Goal: Task Accomplishment & Management: Manage account settings

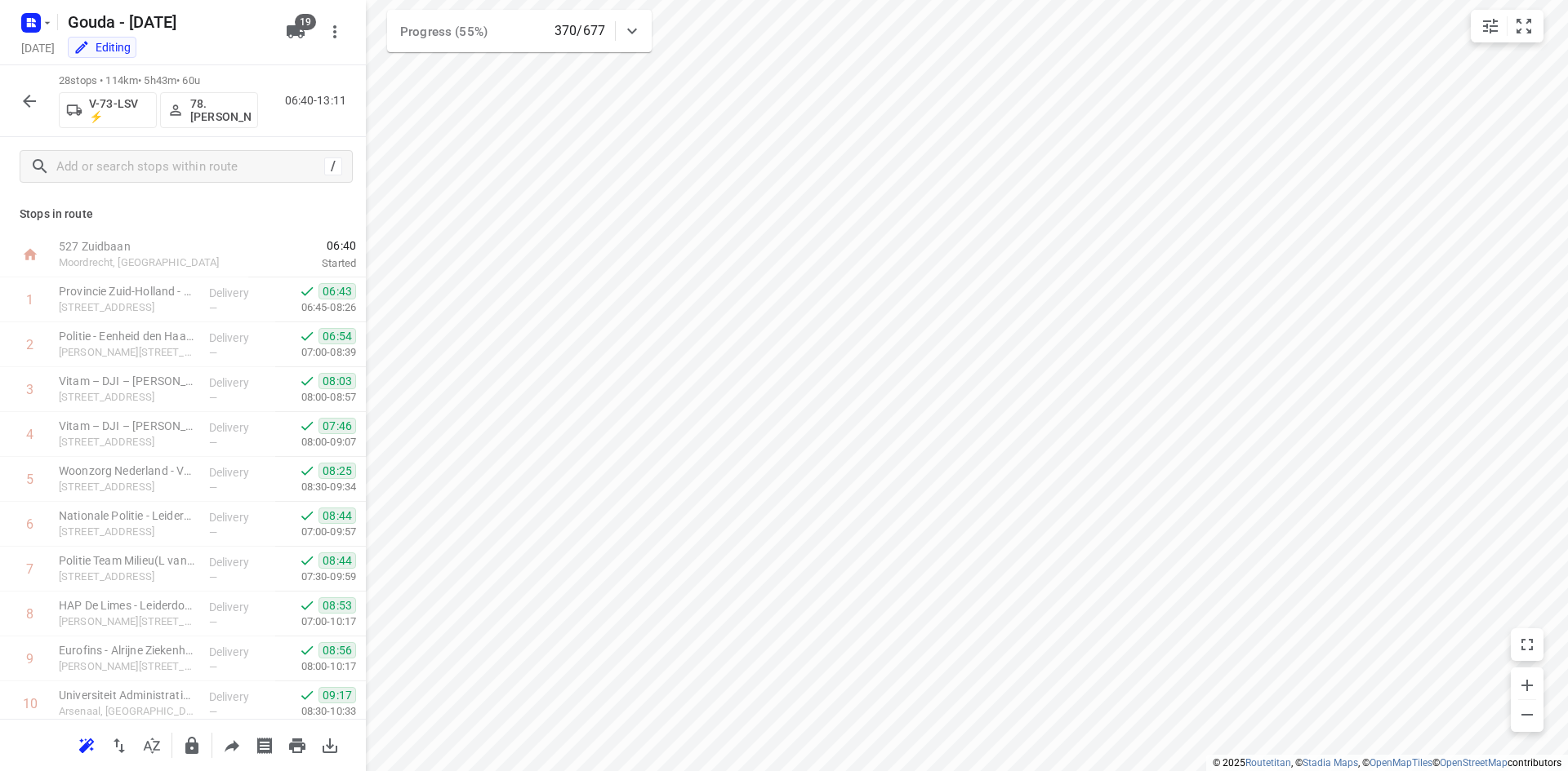
scroll to position [861, 0]
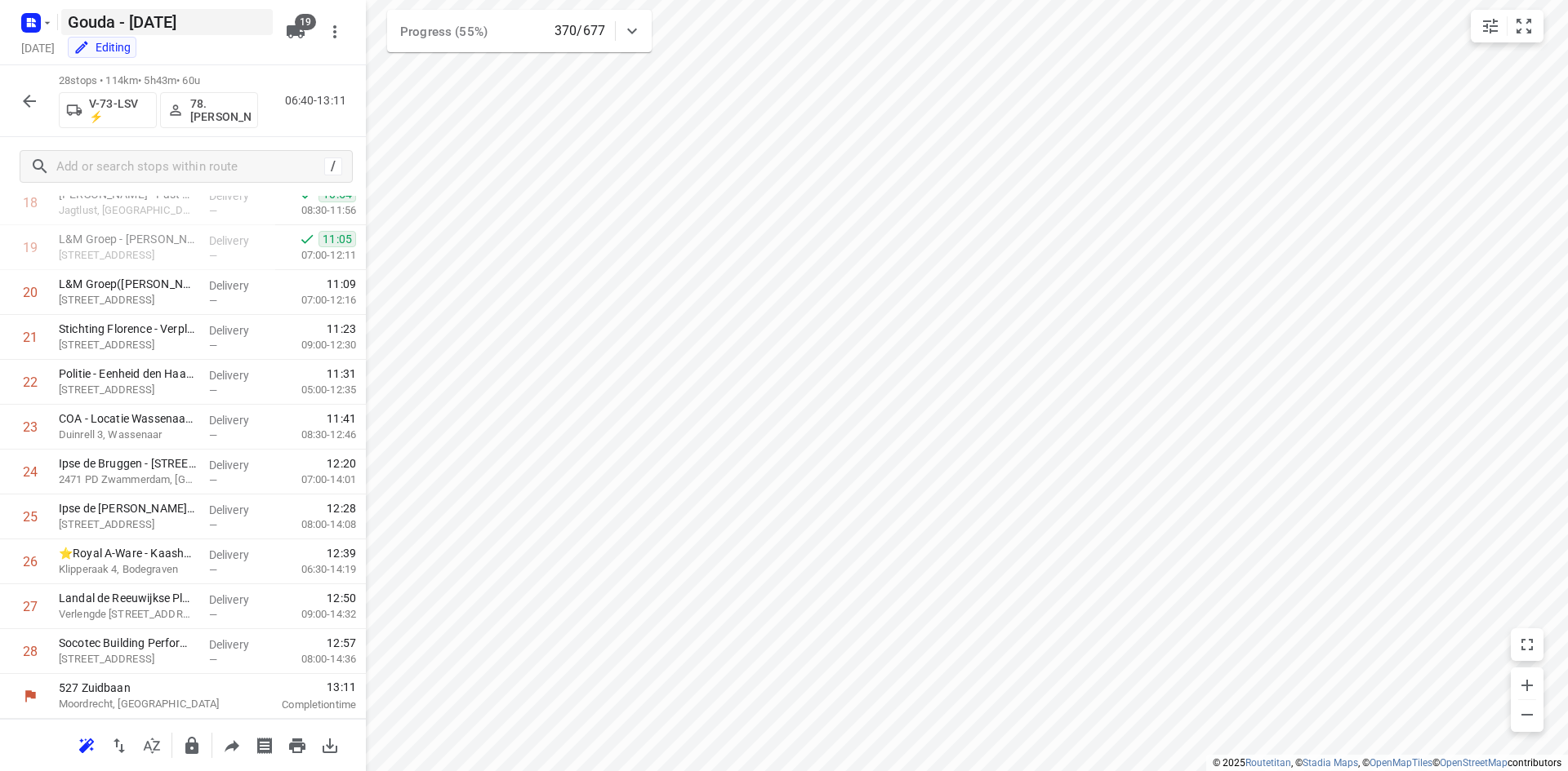
click at [64, 9] on h5 "Gouda - [DATE]" at bounding box center [167, 21] width 212 height 26
click at [37, 19] on rect "button" at bounding box center [31, 22] width 20 height 19
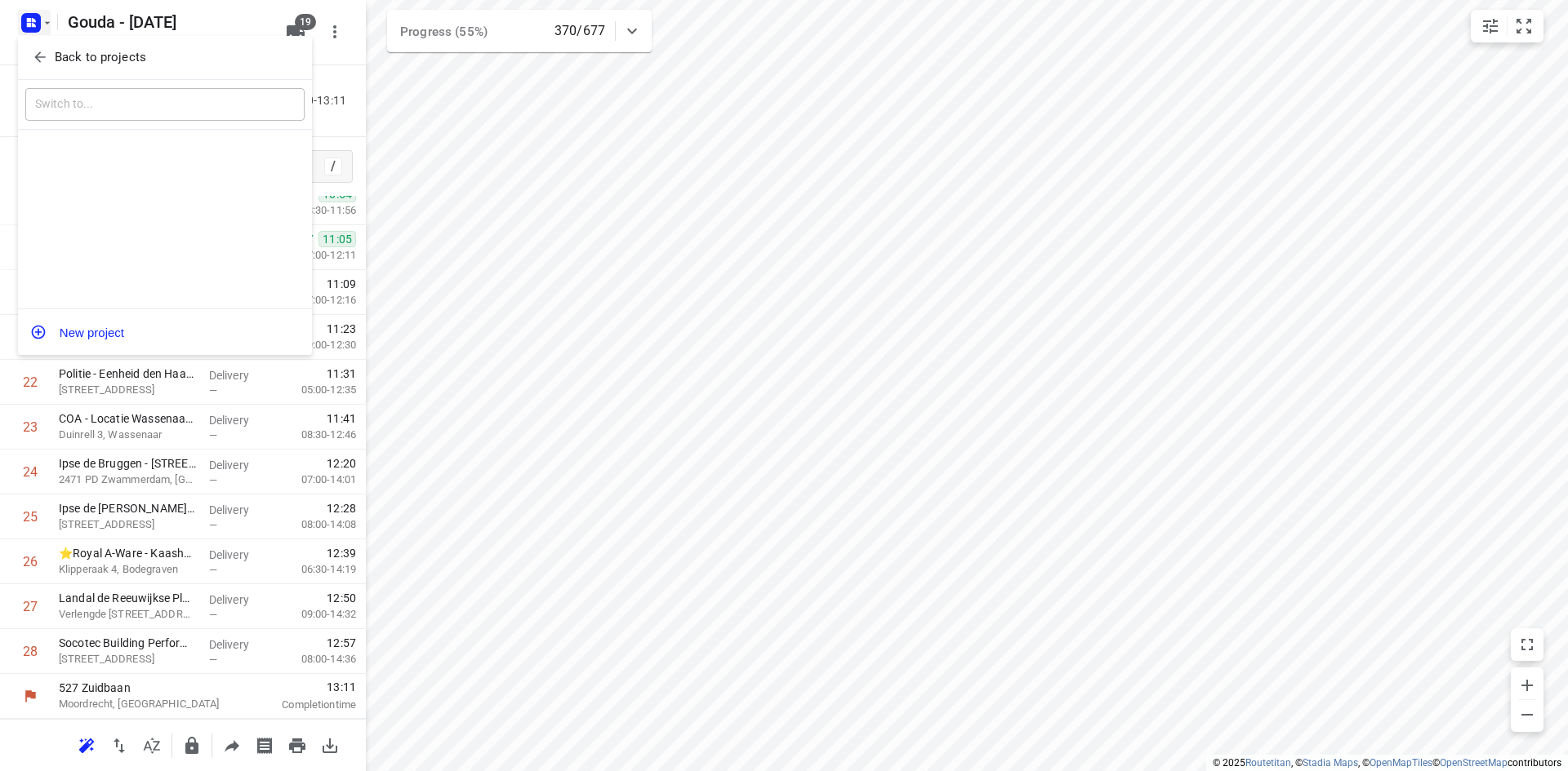
click at [98, 52] on p "Back to projects" at bounding box center [100, 57] width 92 height 19
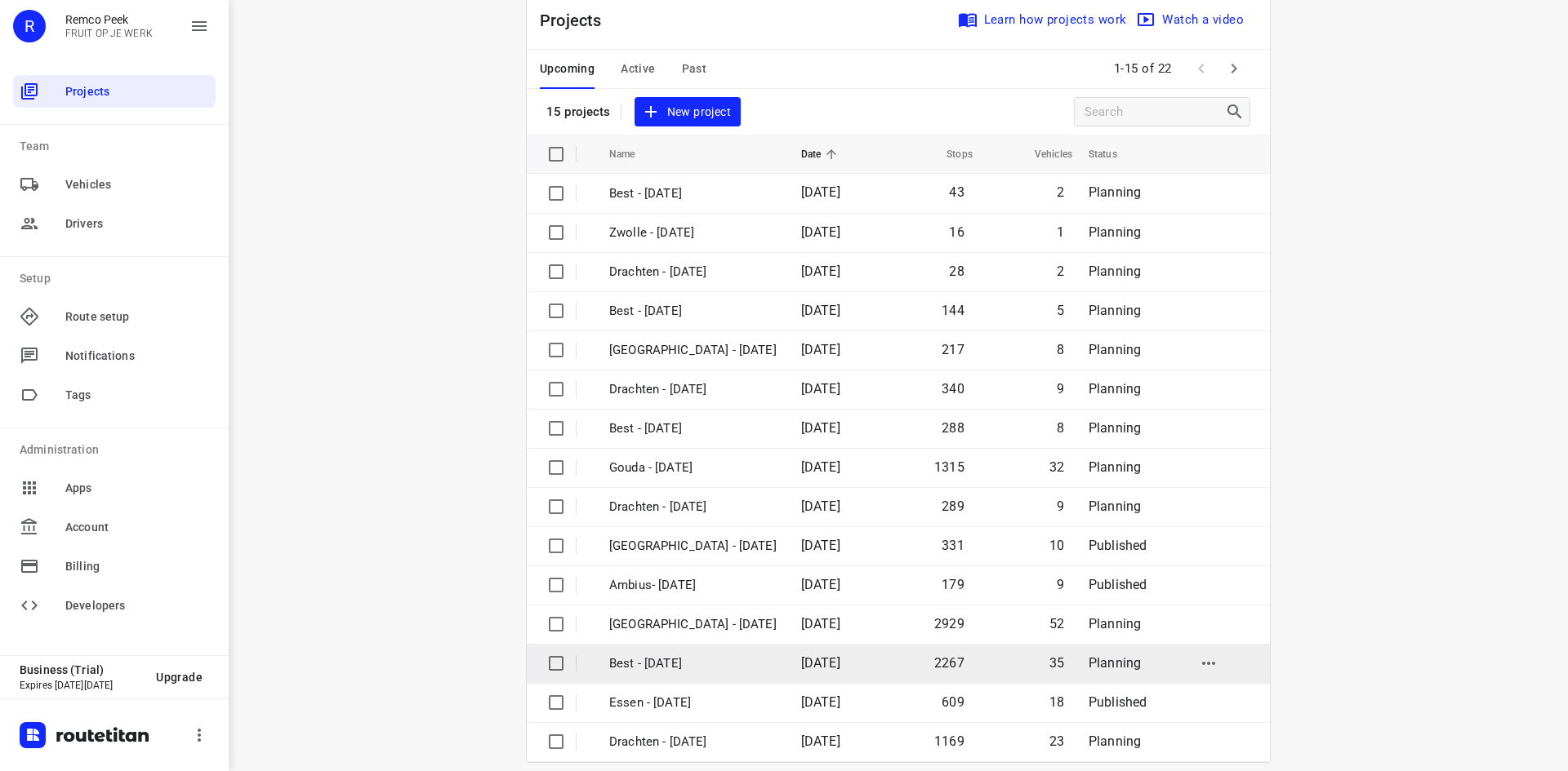
scroll to position [54, 0]
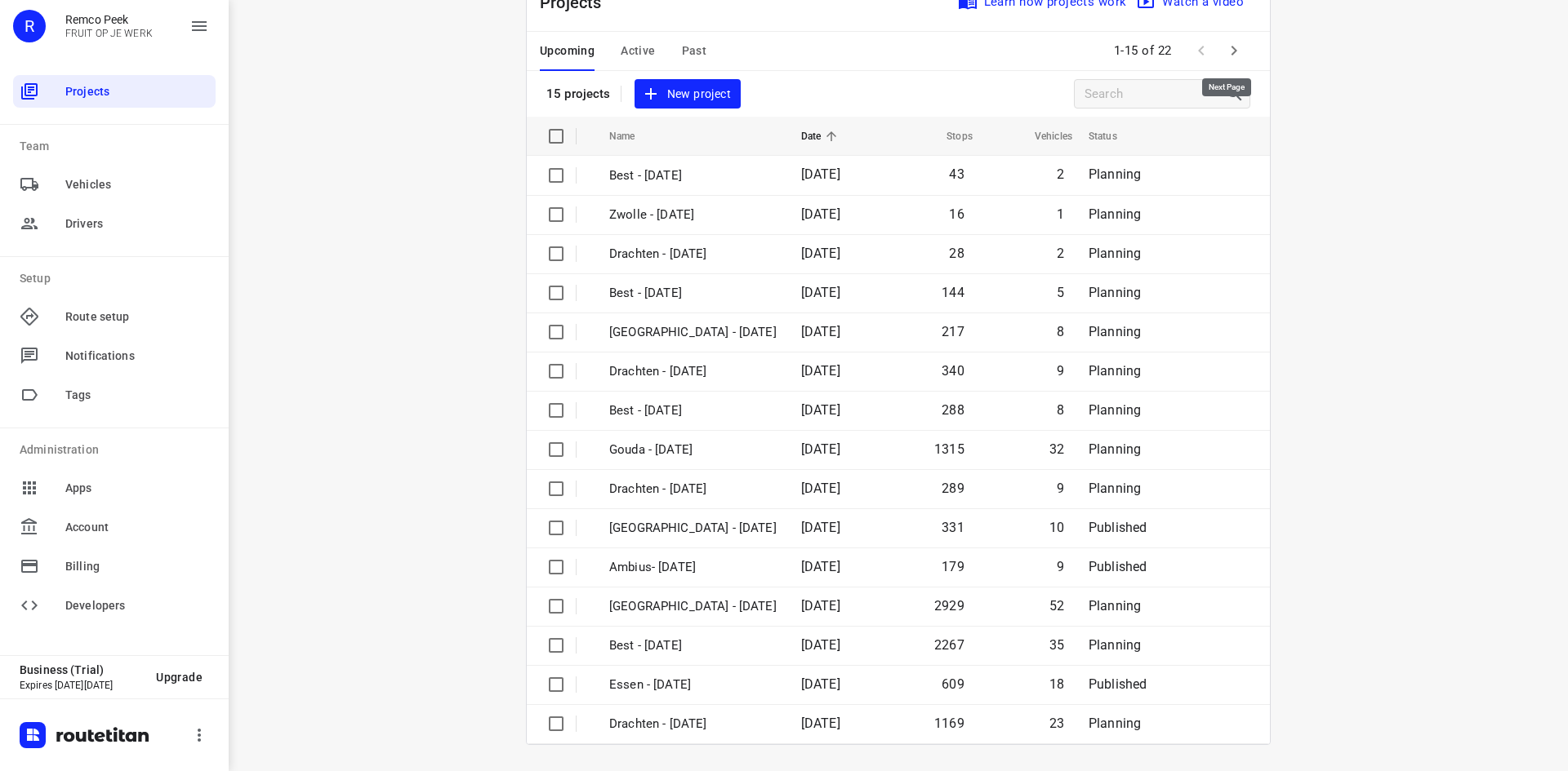
click at [1232, 50] on icon "button" at bounding box center [1235, 51] width 6 height 10
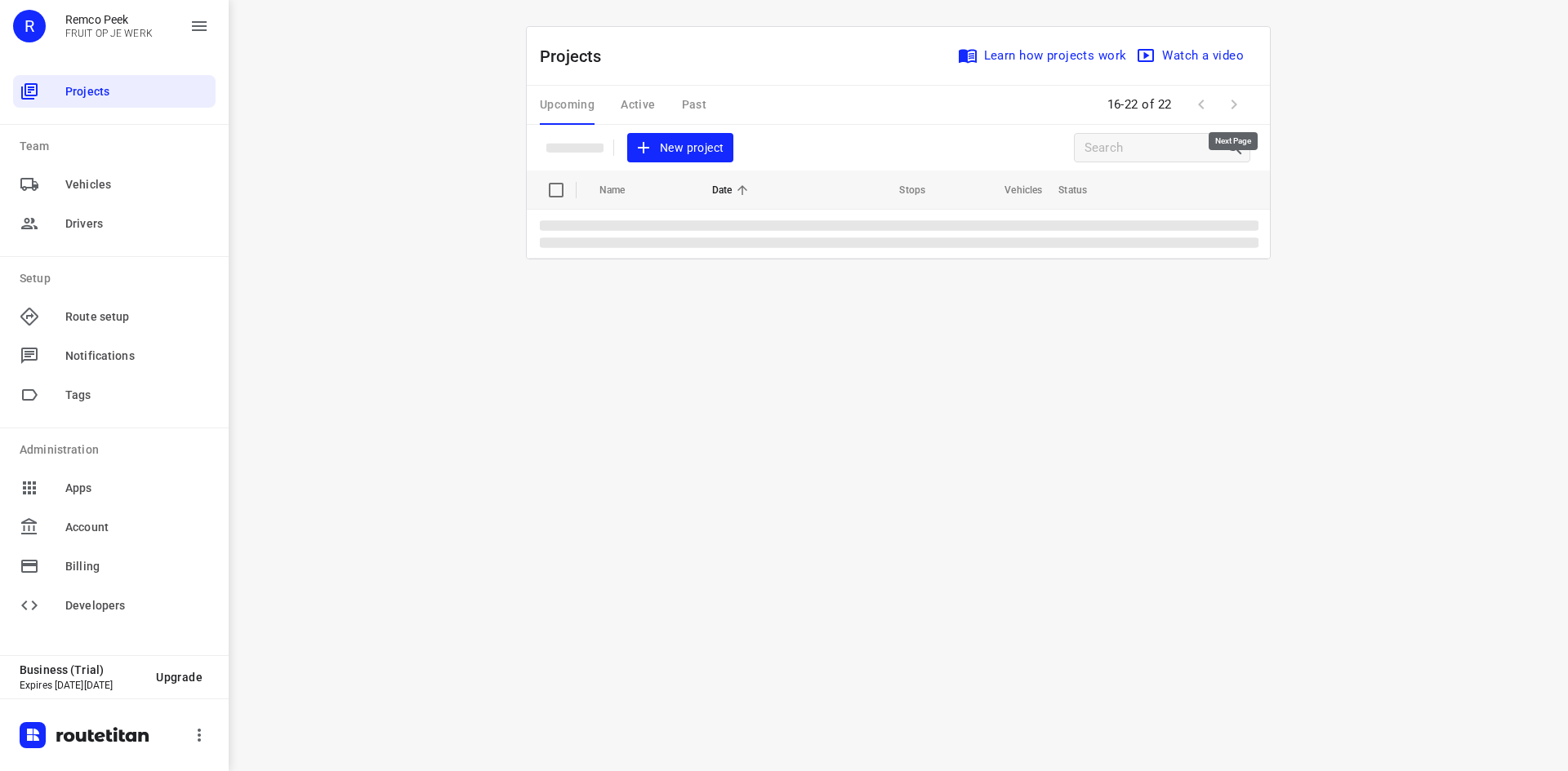
scroll to position [0, 0]
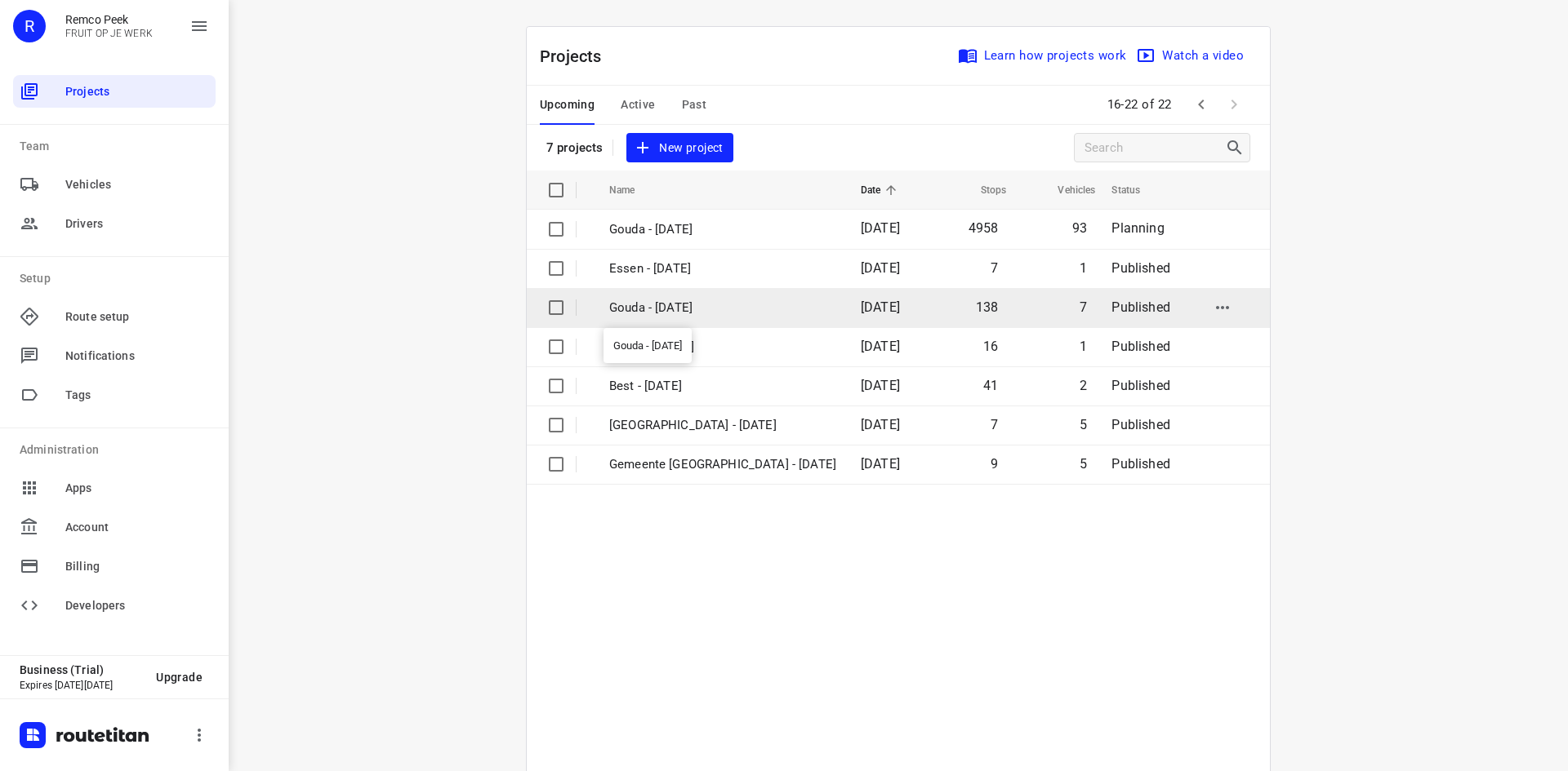
click at [656, 309] on p "Gouda - [DATE]" at bounding box center [723, 308] width 227 height 19
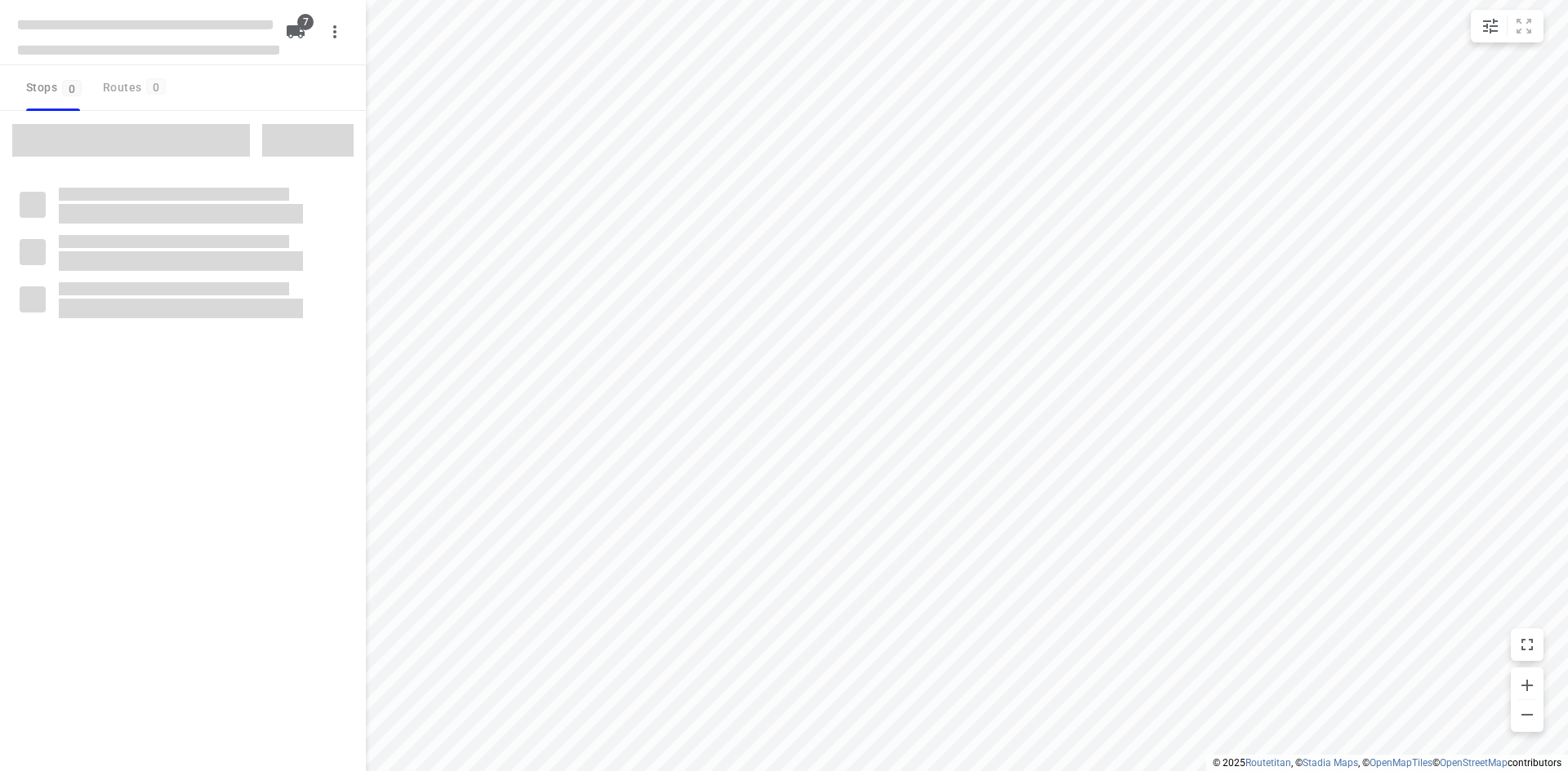
checkbox input "true"
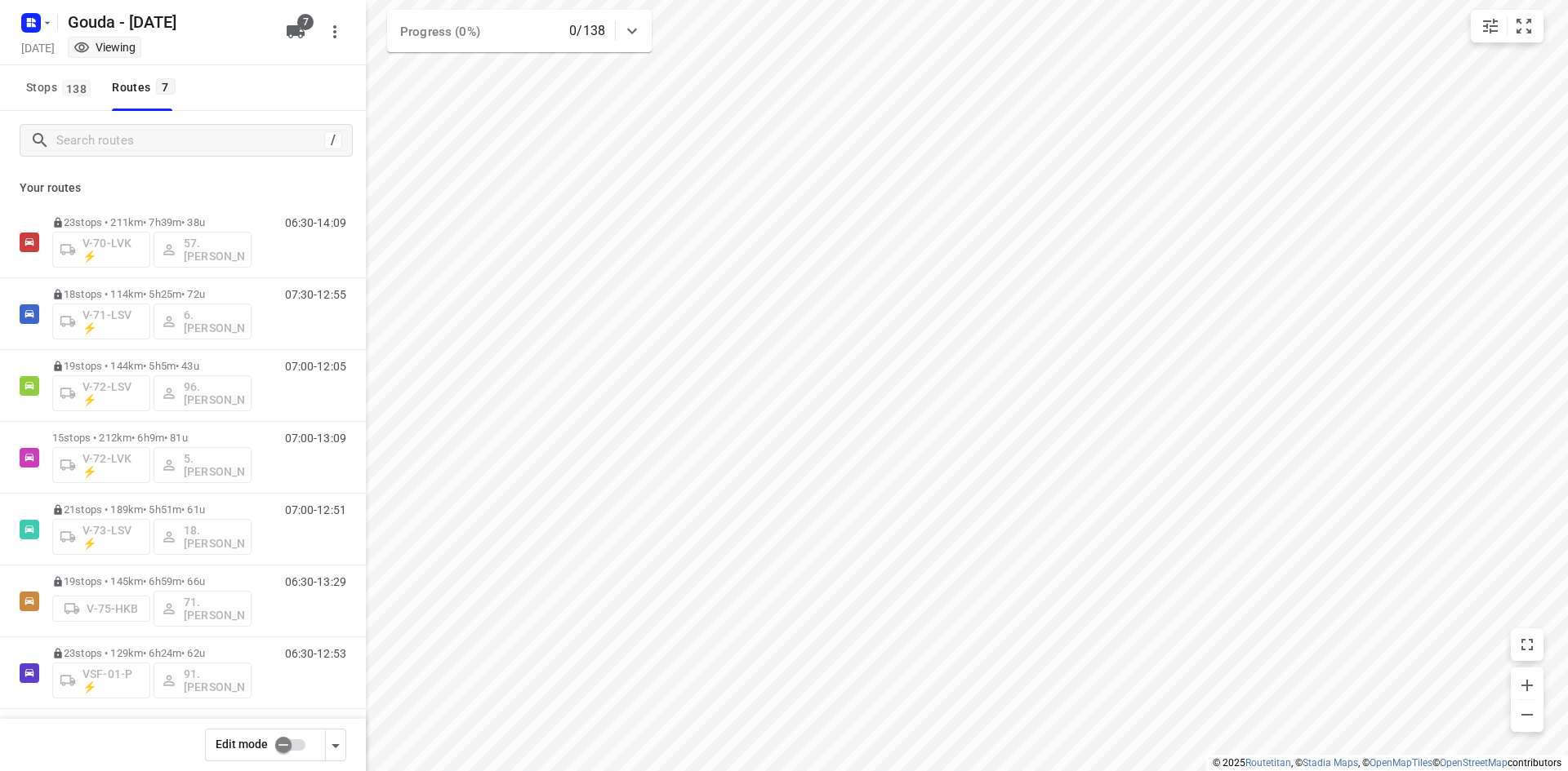
click at [286, 746] on input "checkbox" at bounding box center [283, 746] width 93 height 31
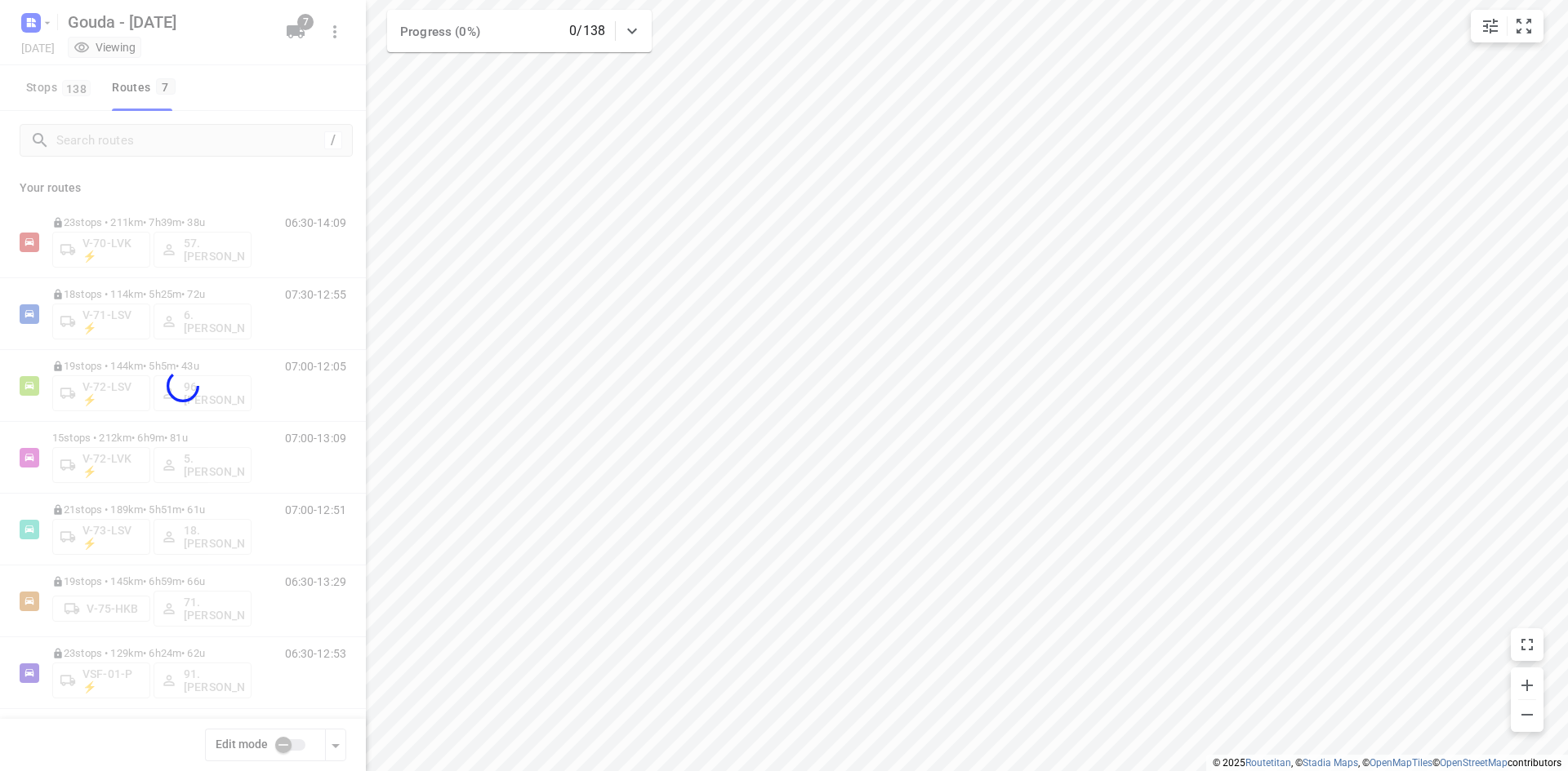
checkbox input "true"
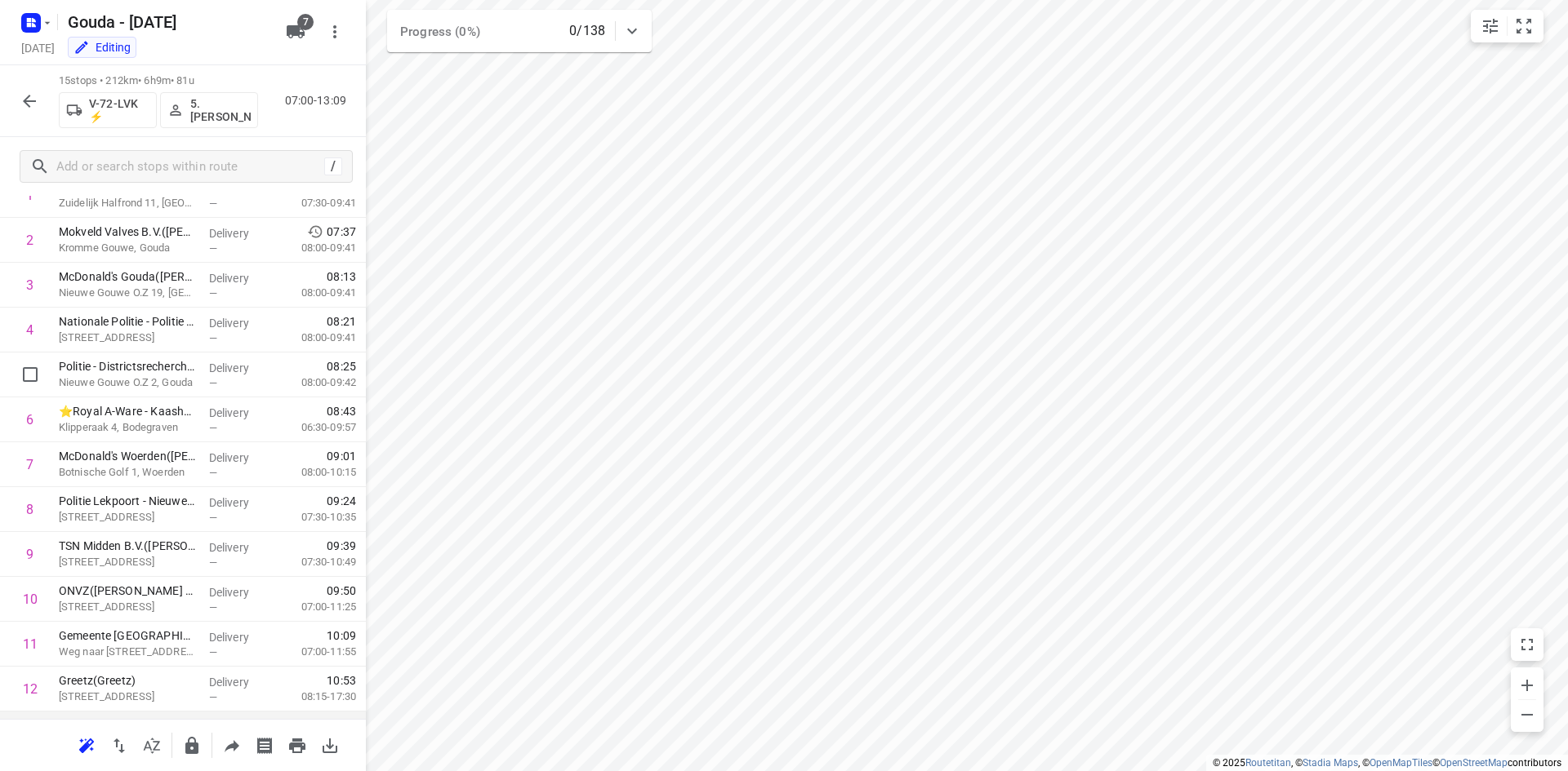
scroll to position [277, 0]
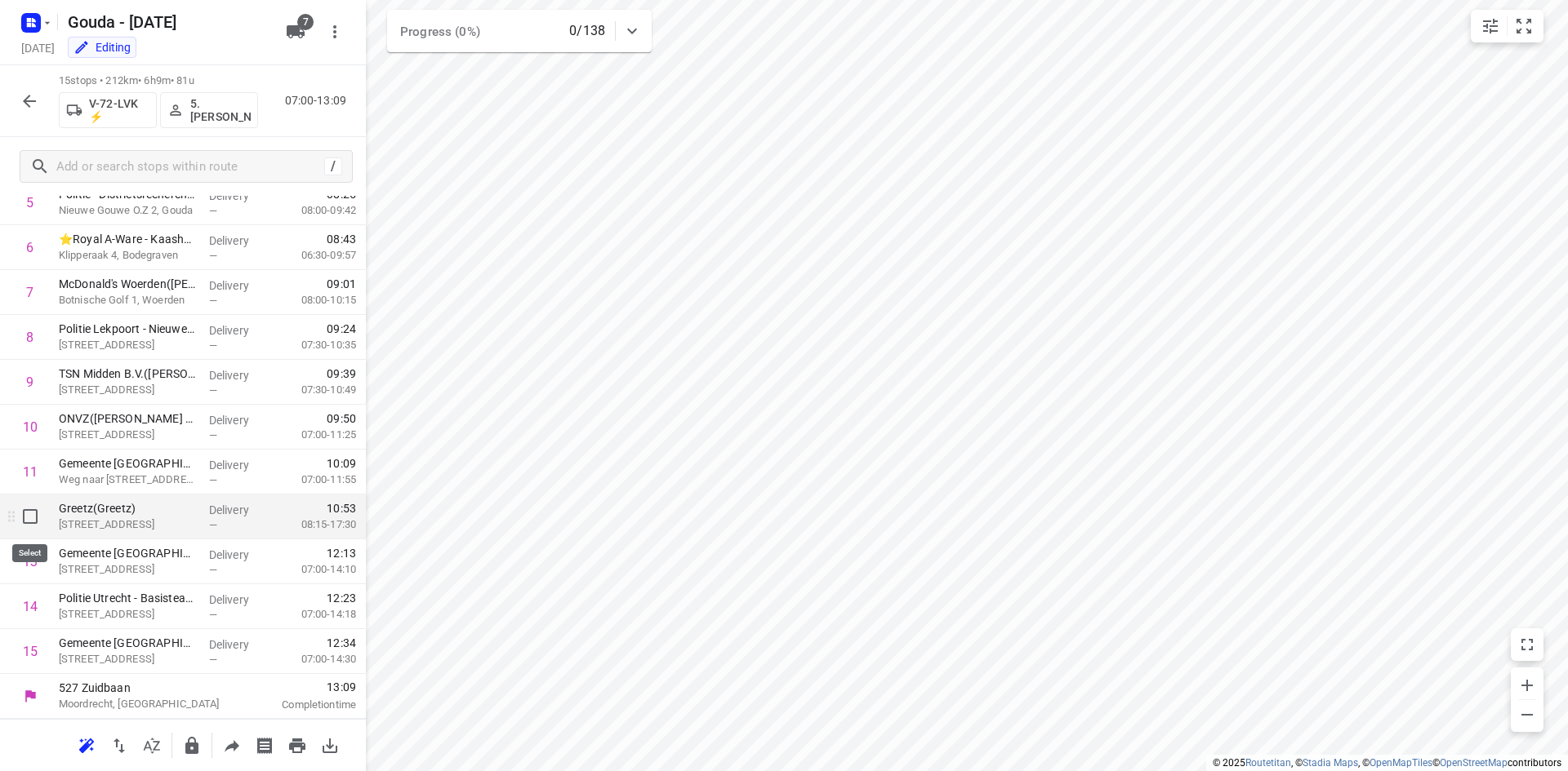
click at [33, 509] on input "checkbox" at bounding box center [30, 517] width 33 height 33
checkbox input "true"
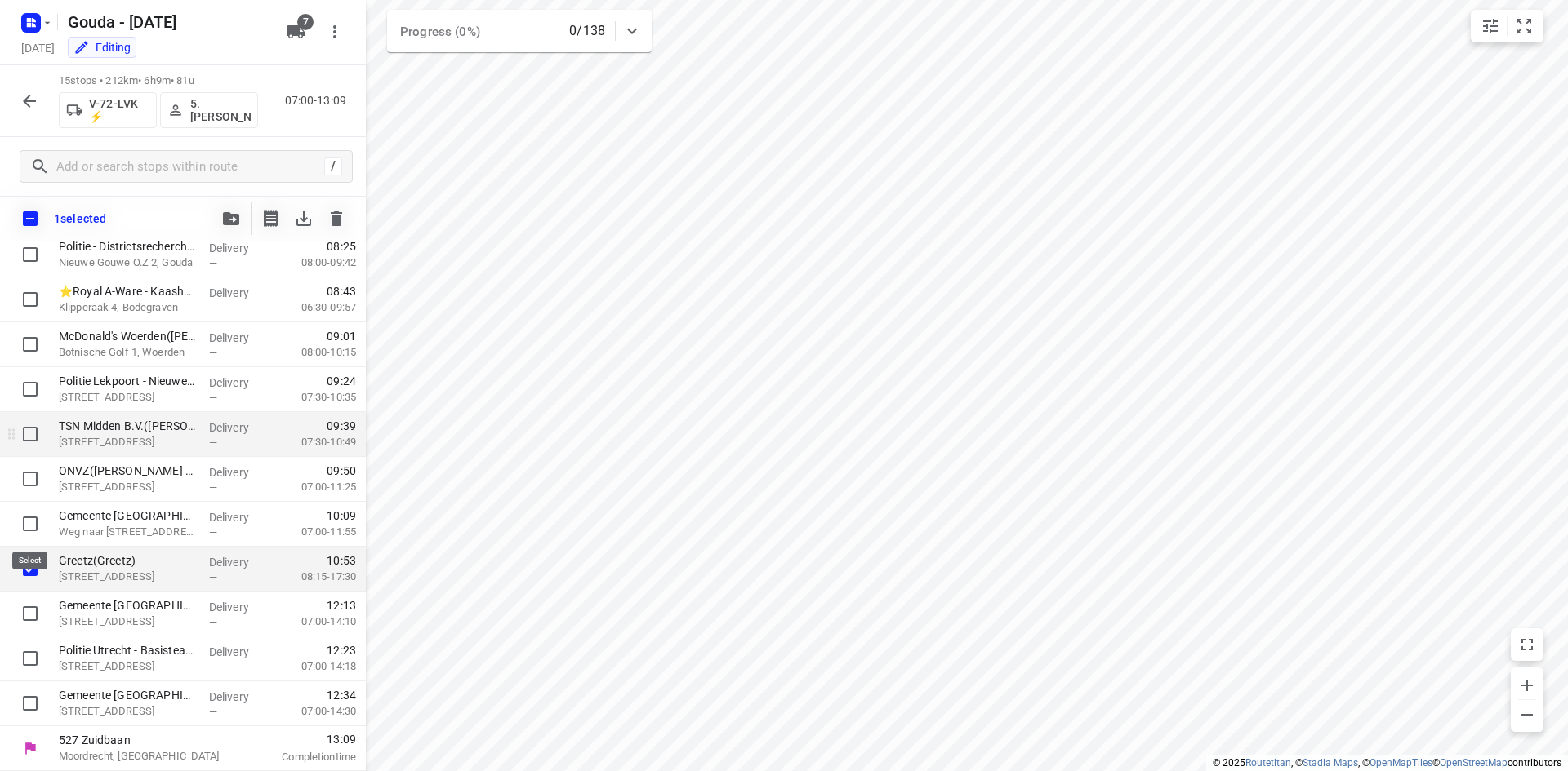
scroll to position [270, 0]
click at [227, 229] on button "button" at bounding box center [231, 219] width 33 height 33
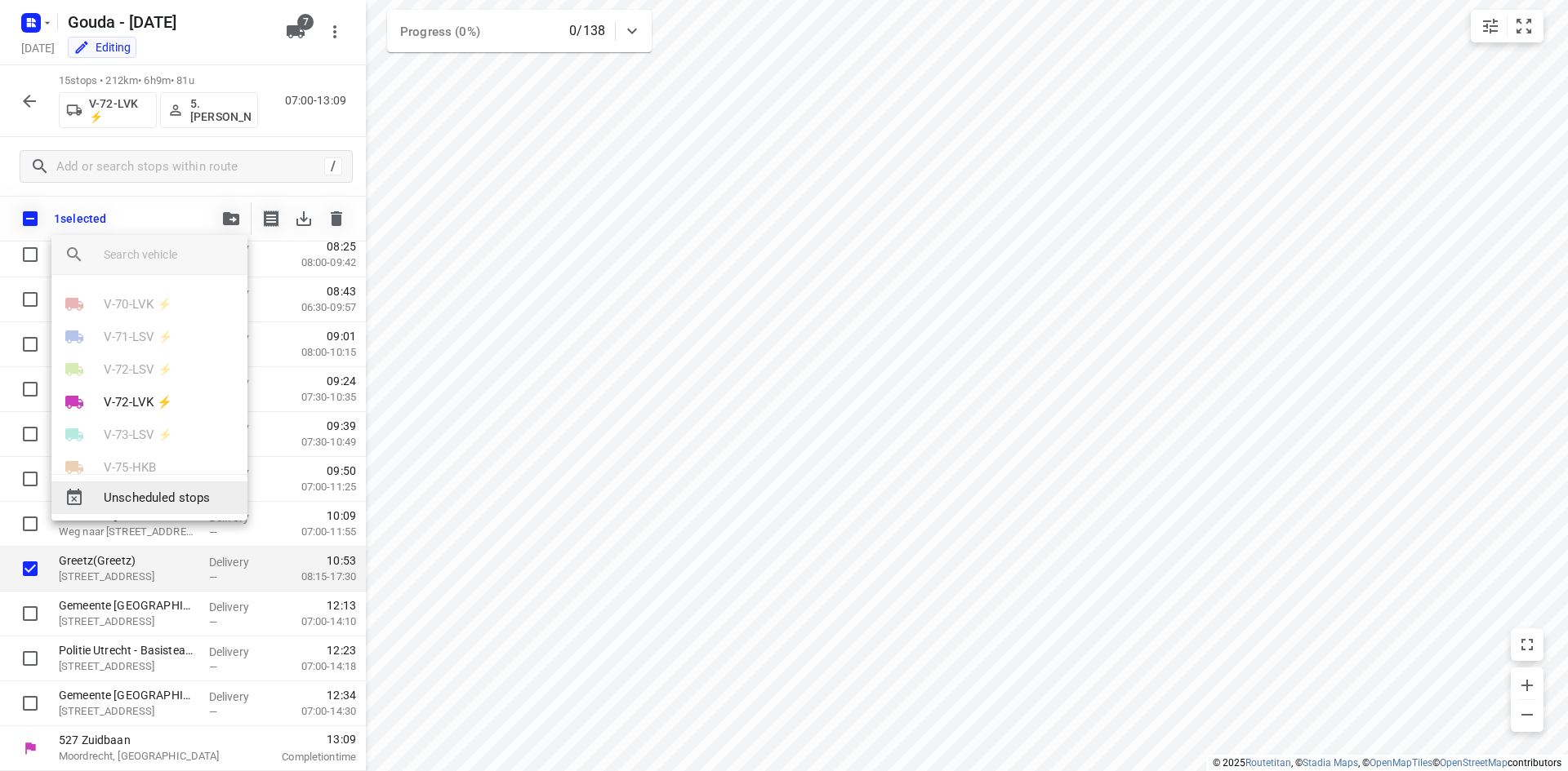
click at [204, 496] on span "Unscheduled stops" at bounding box center [169, 498] width 131 height 19
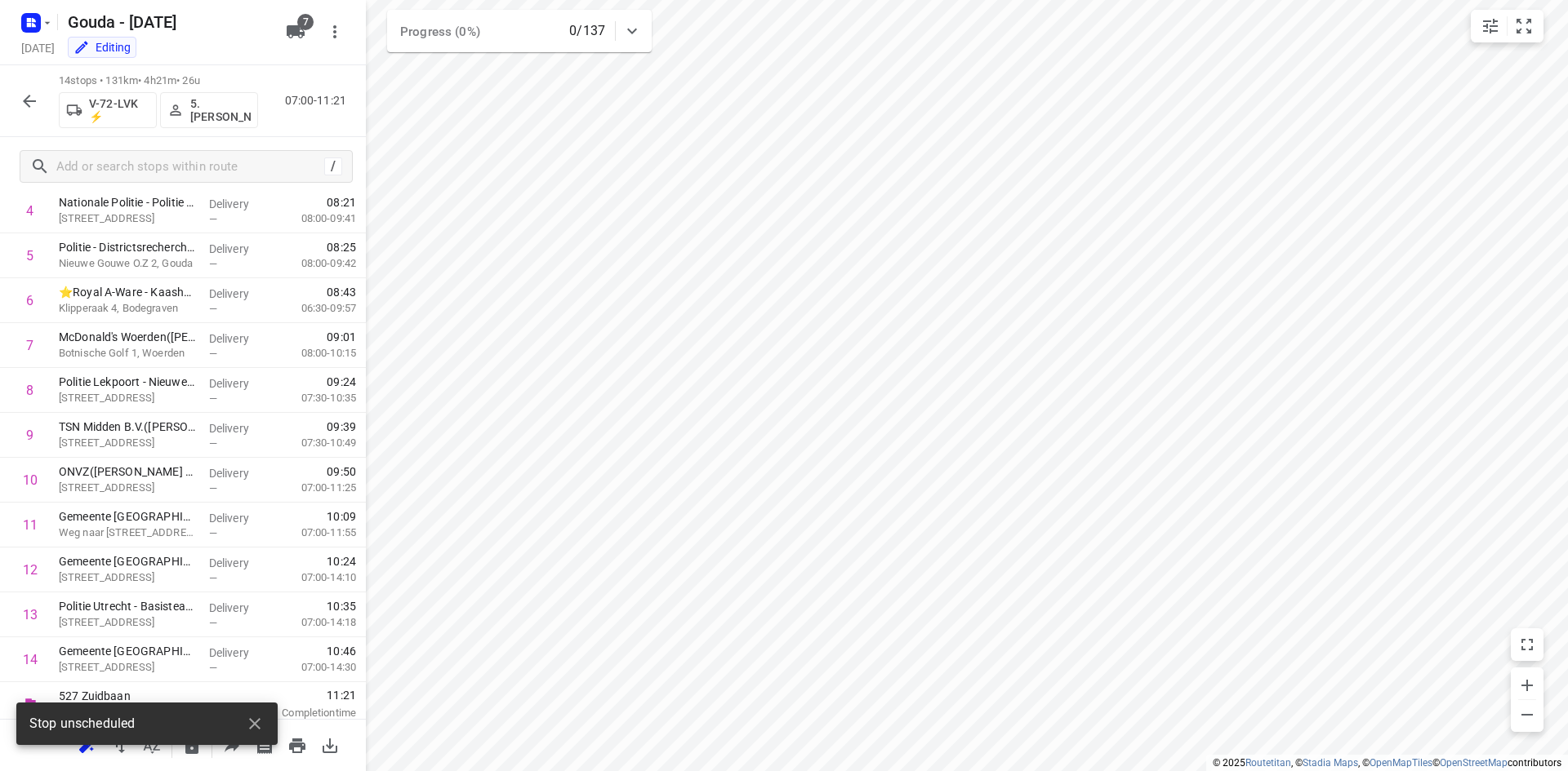
click at [30, 96] on icon "button" at bounding box center [28, 100] width 13 height 13
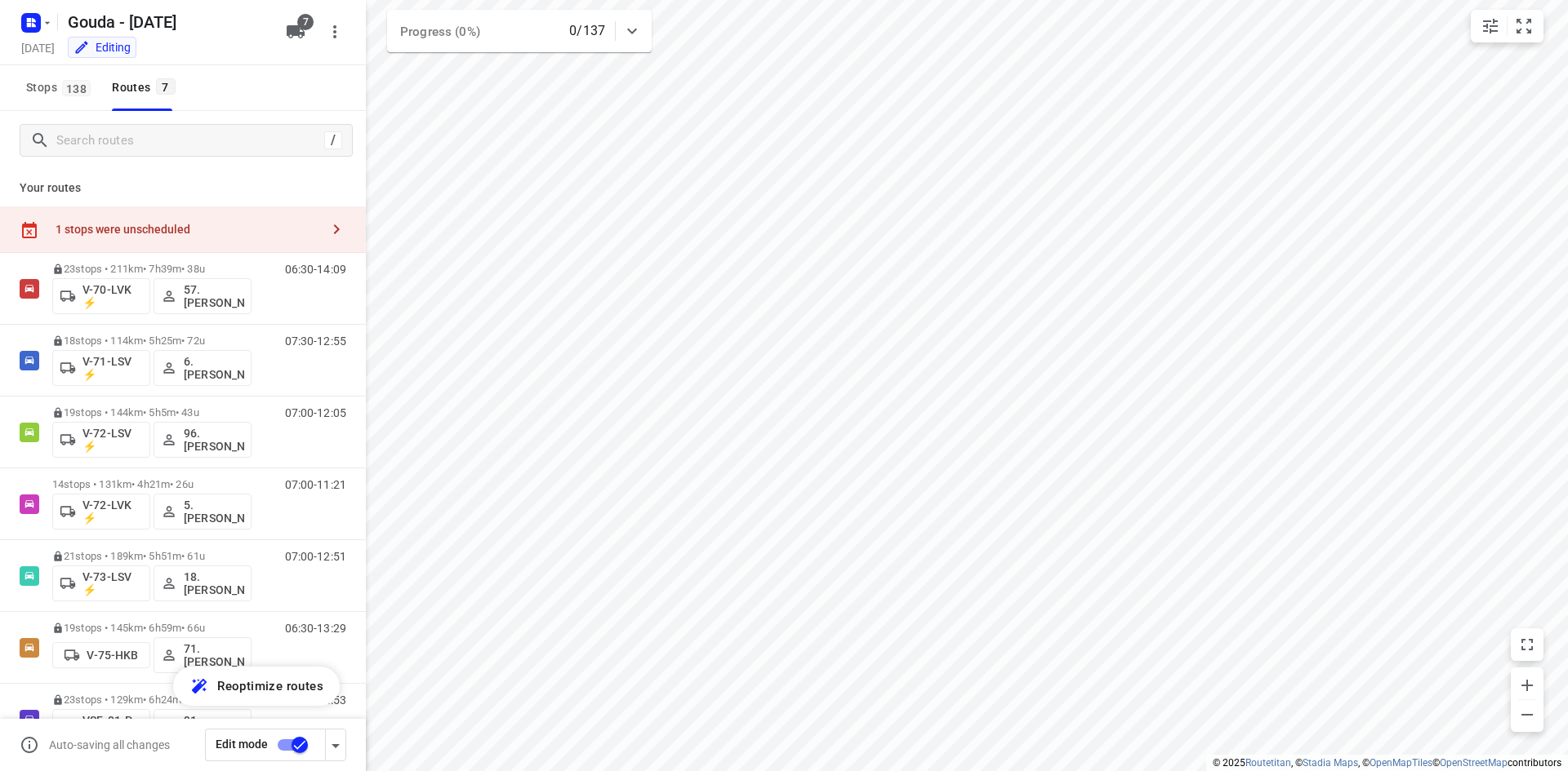
click at [299, 745] on input "checkbox" at bounding box center [299, 746] width 93 height 31
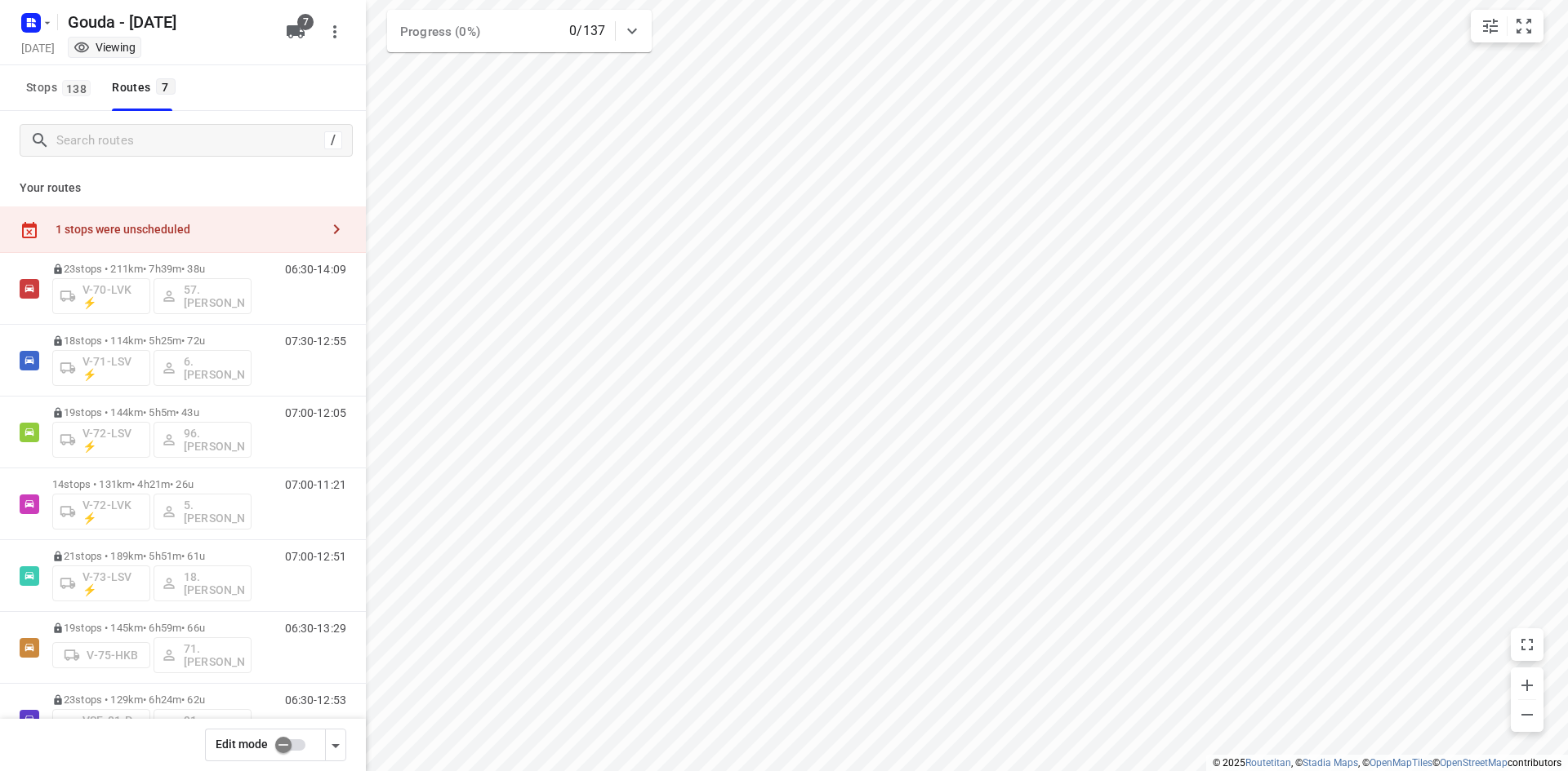
click at [177, 230] on div "1 stops were unscheduled" at bounding box center [187, 229] width 264 height 13
click at [282, 752] on input "checkbox" at bounding box center [283, 746] width 93 height 31
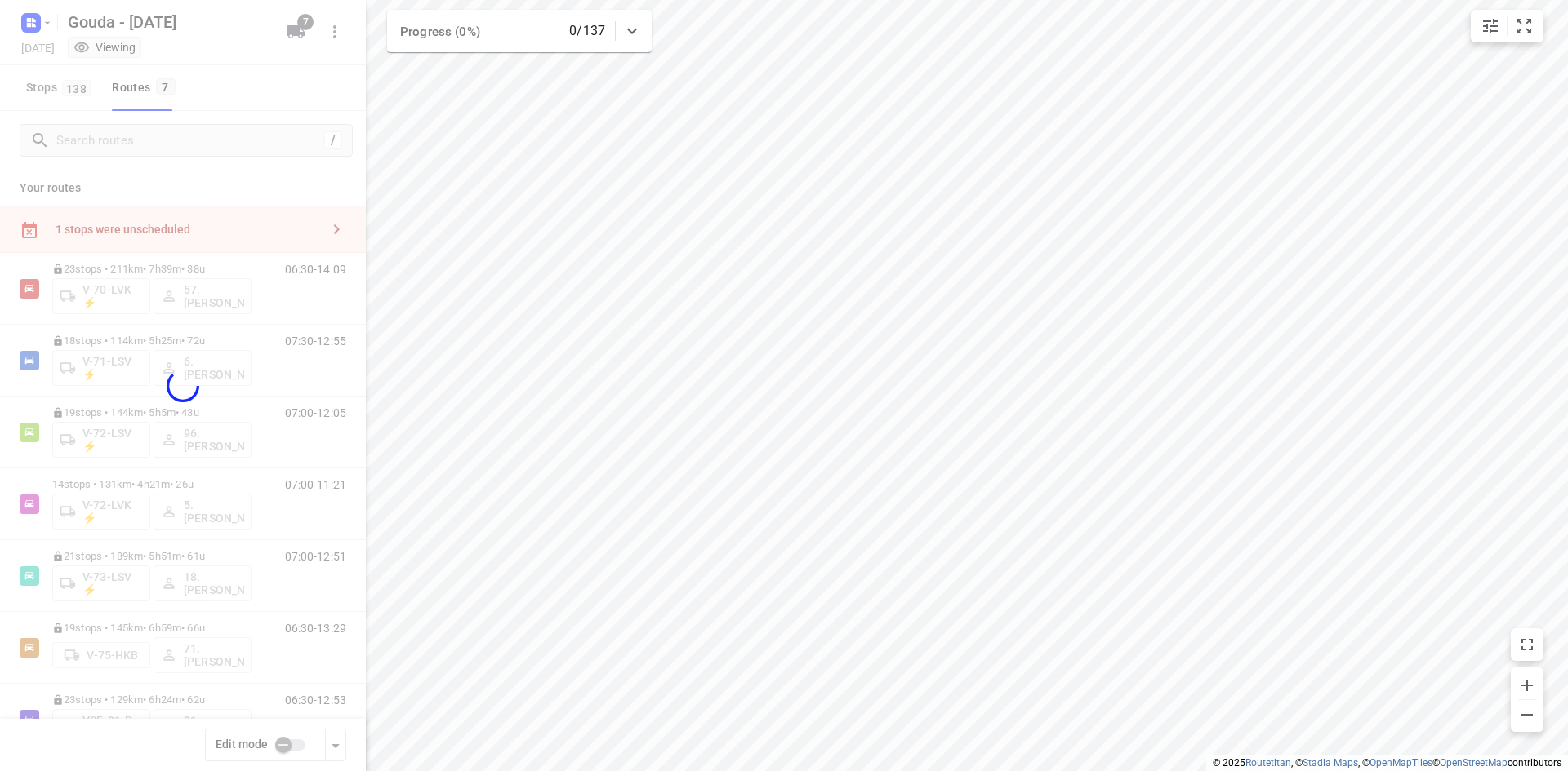
checkbox input "true"
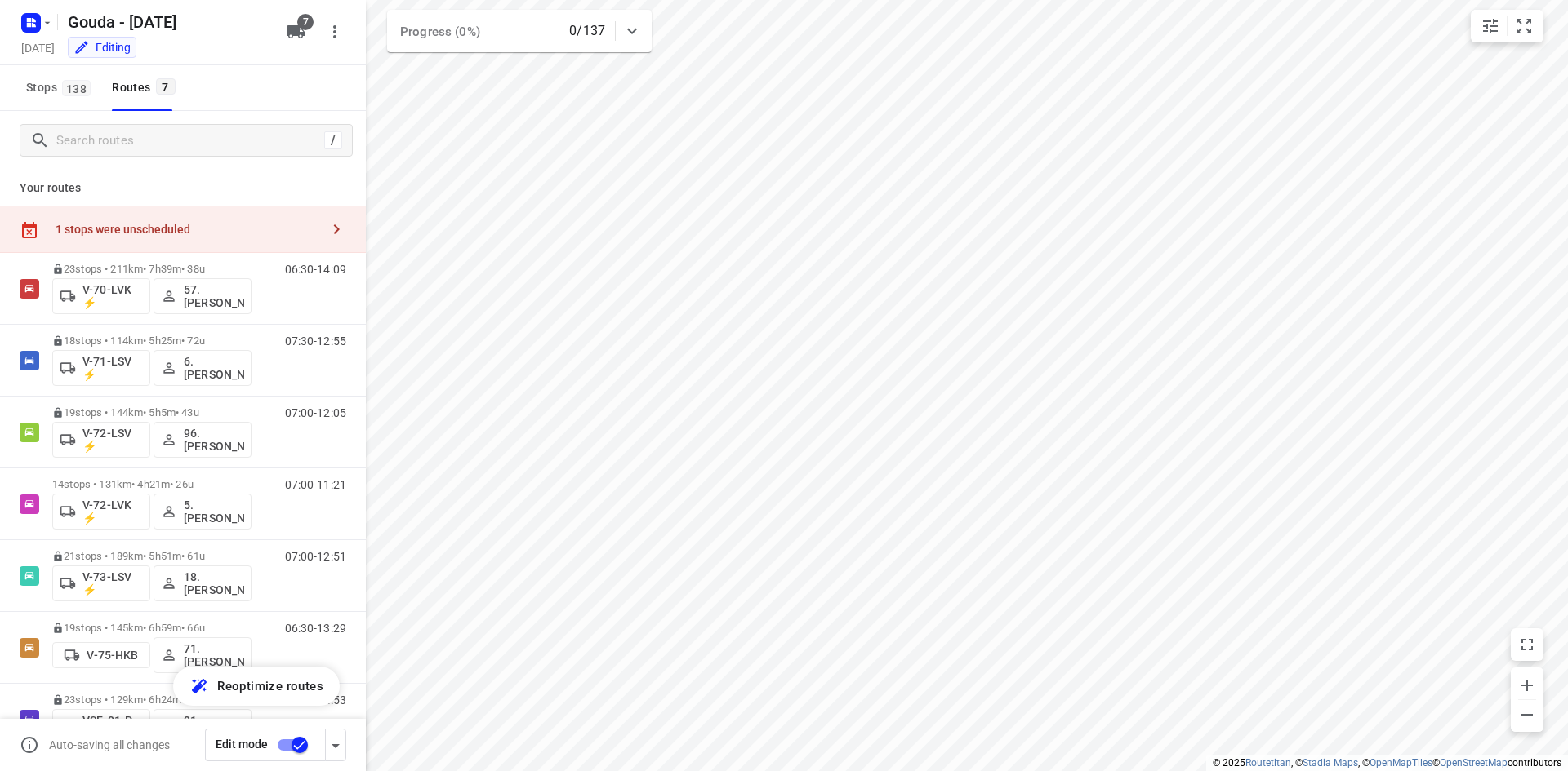
drag, startPoint x: 196, startPoint y: 242, endPoint x: 207, endPoint y: 243, distance: 11.0
click at [196, 241] on div "1 stops were unscheduled" at bounding box center [182, 230] width 366 height 47
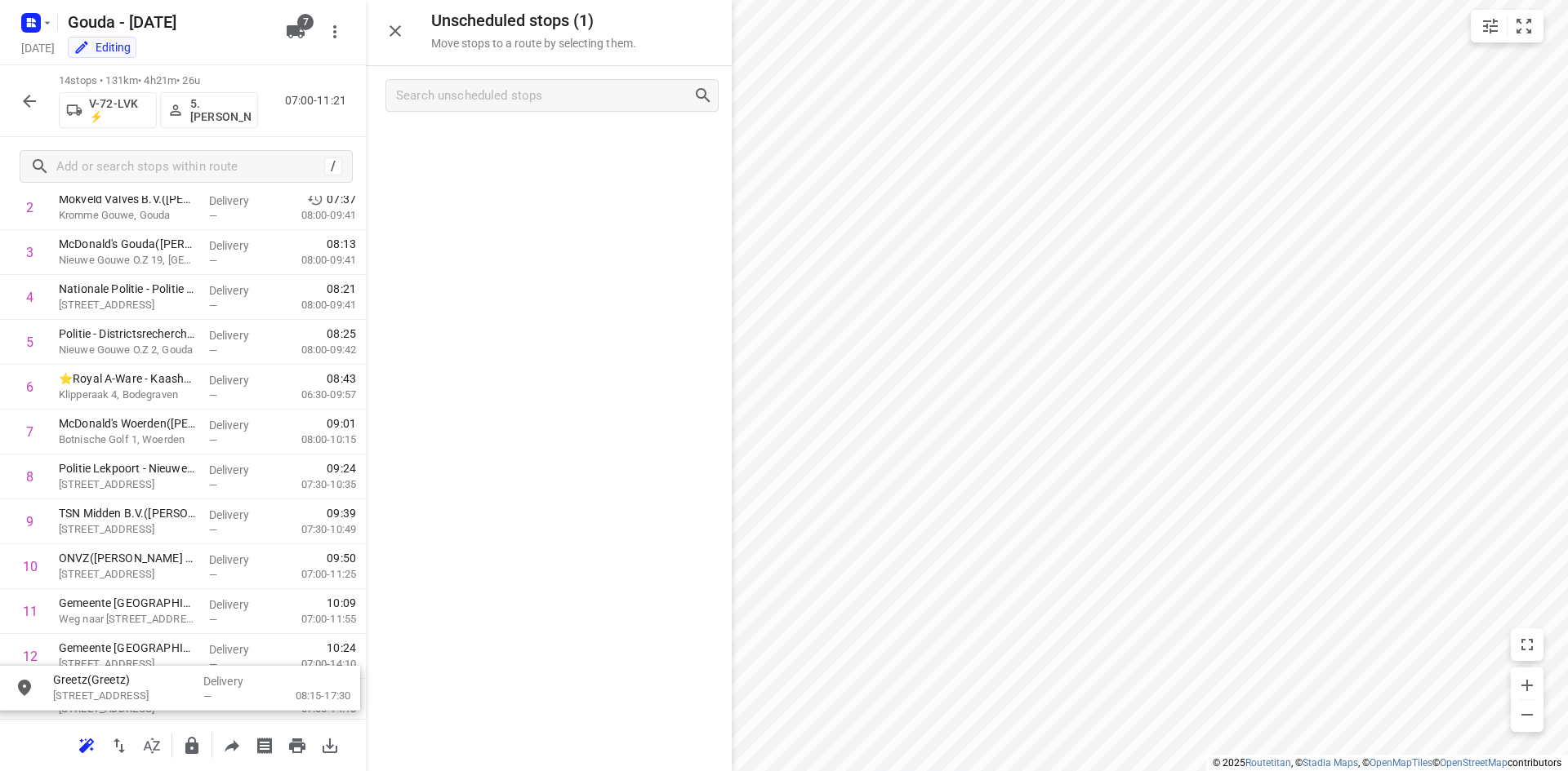
scroll to position [335, 0]
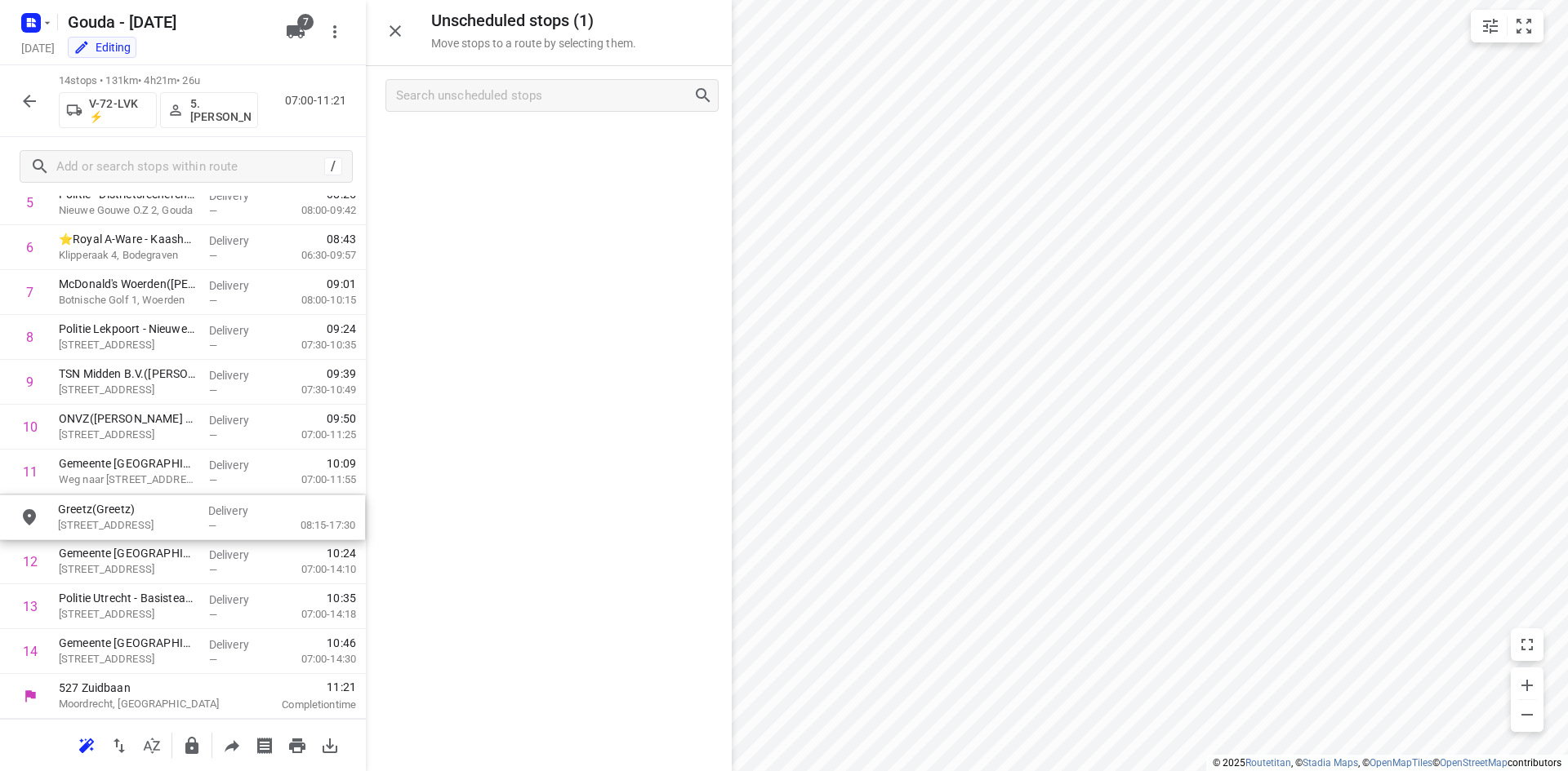
drag, startPoint x: 596, startPoint y: 166, endPoint x: 224, endPoint y: 540, distance: 527.5
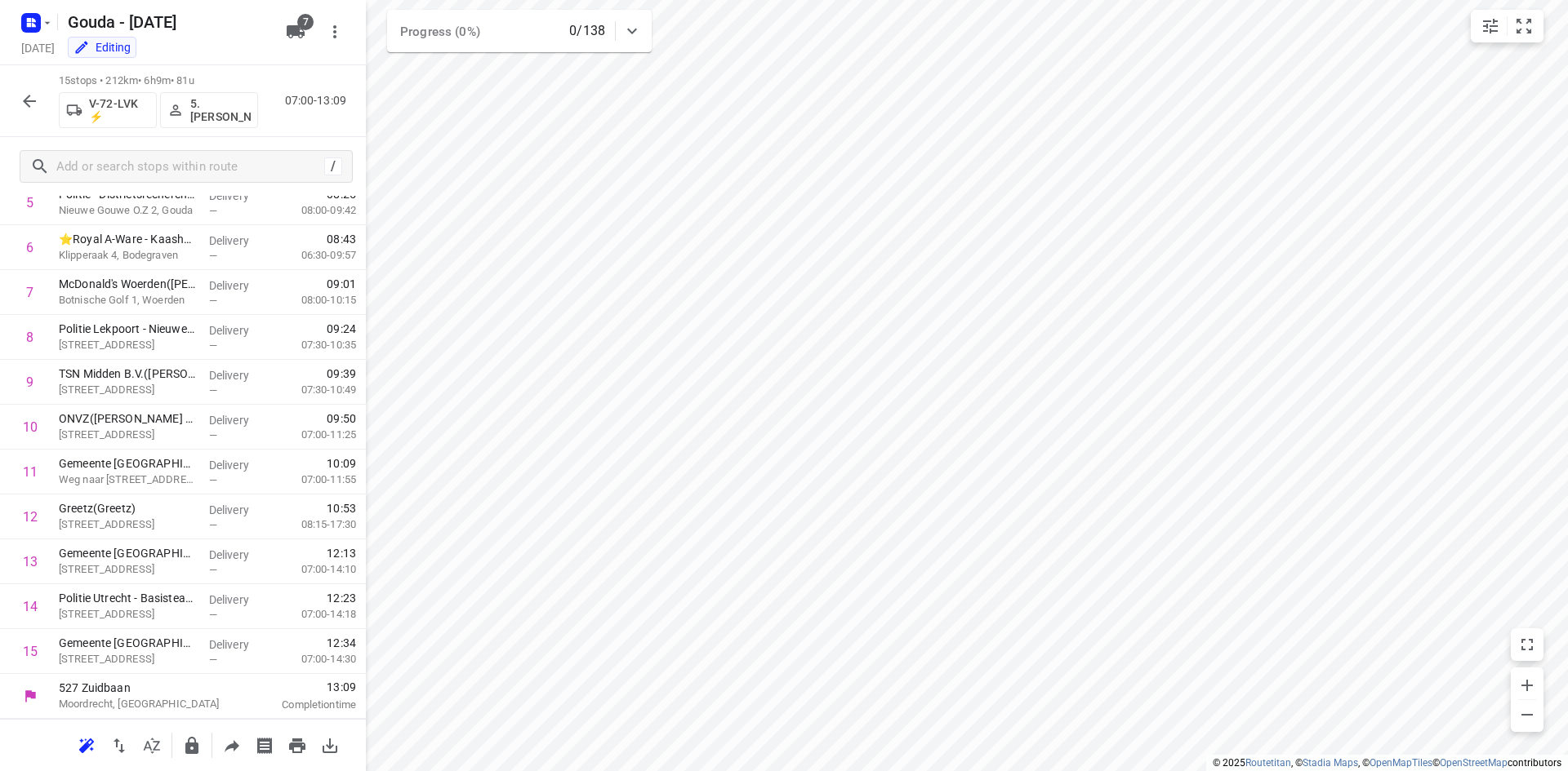
scroll to position [277, 0]
click at [201, 739] on icon "button" at bounding box center [192, 746] width 20 height 19
click at [29, 79] on div "15 stops • 212km • 6h9m • 81u V-72-LVK ⚡ 5. [PERSON_NAME] 07:00-13:09" at bounding box center [182, 101] width 366 height 72
click at [32, 103] on icon "button" at bounding box center [29, 101] width 20 height 19
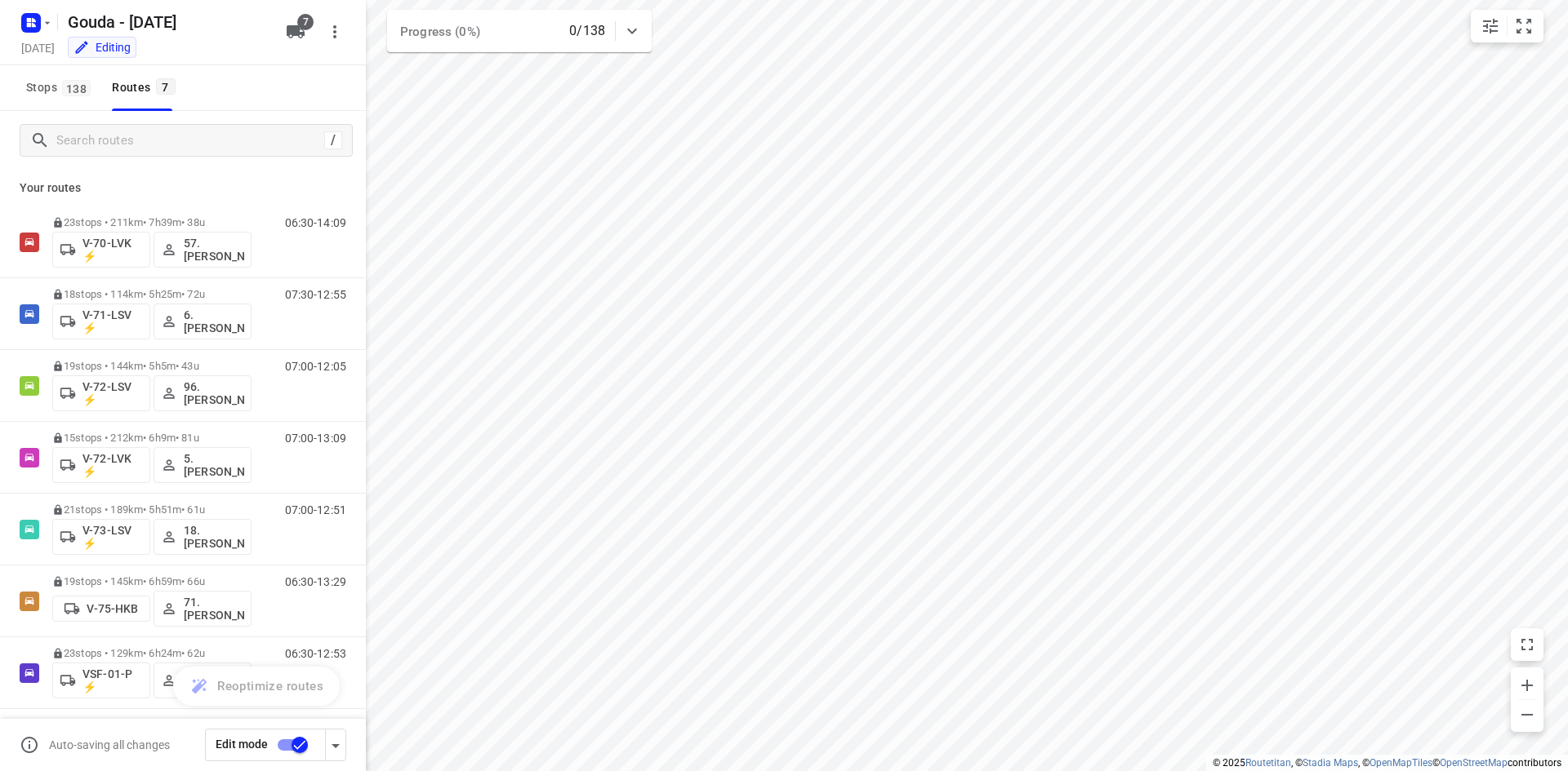
click at [299, 740] on input "checkbox" at bounding box center [299, 746] width 93 height 31
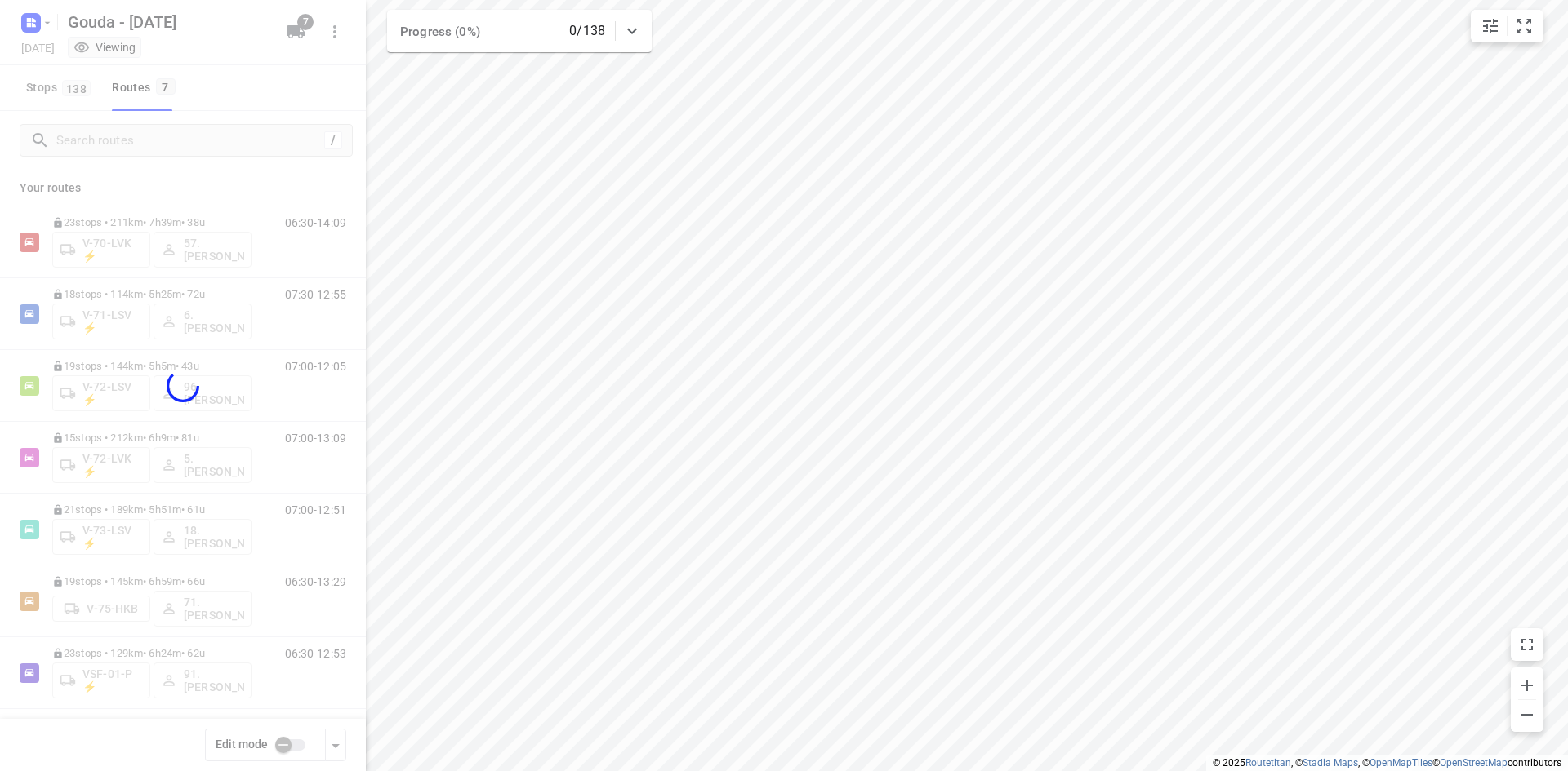
checkbox input "false"
